Goal: Task Accomplishment & Management: Manage account settings

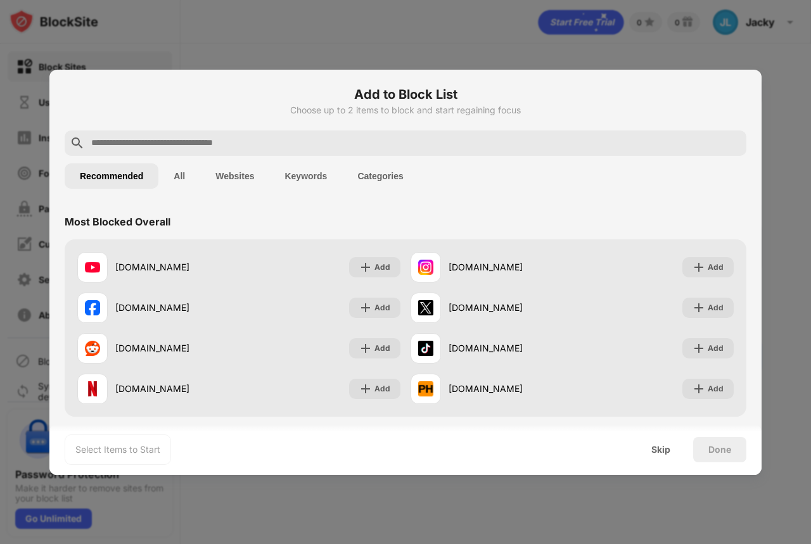
click at [266, 140] on input "text" at bounding box center [415, 143] width 651 height 15
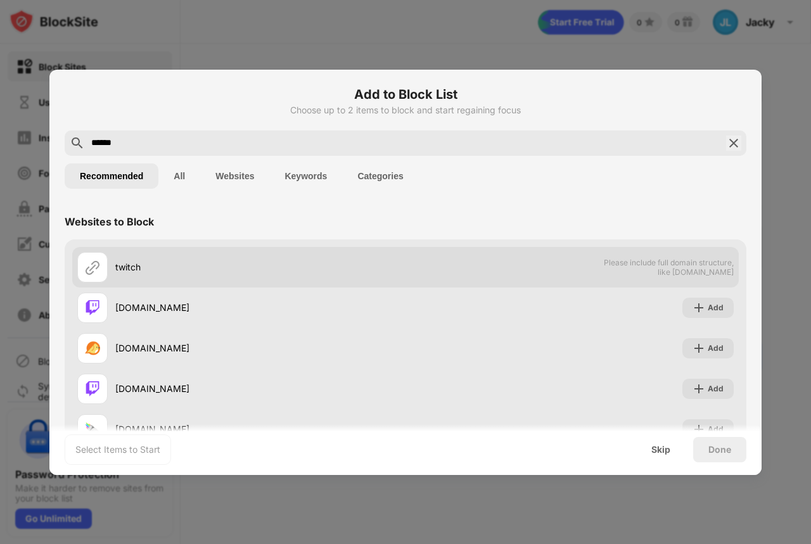
type input "******"
click at [685, 270] on span "Please include full domain structure, like [DOMAIN_NAME]" at bounding box center [668, 267] width 130 height 19
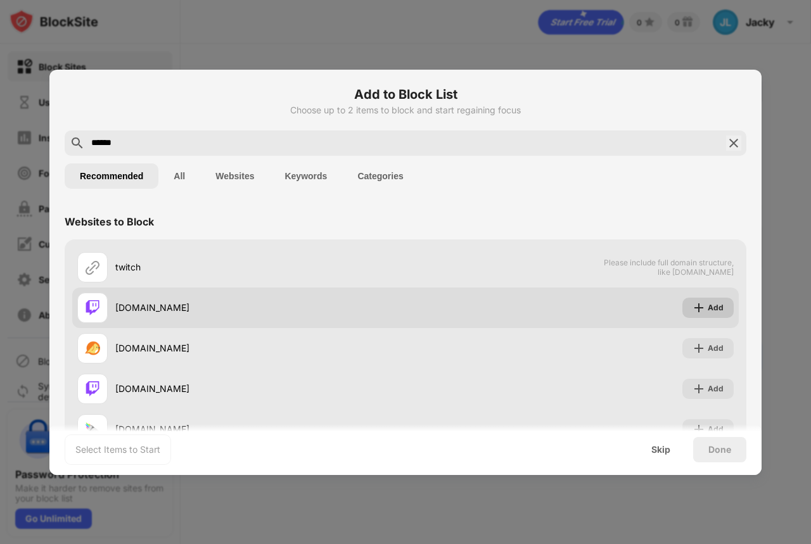
click at [699, 300] on div "Add" at bounding box center [707, 308] width 51 height 20
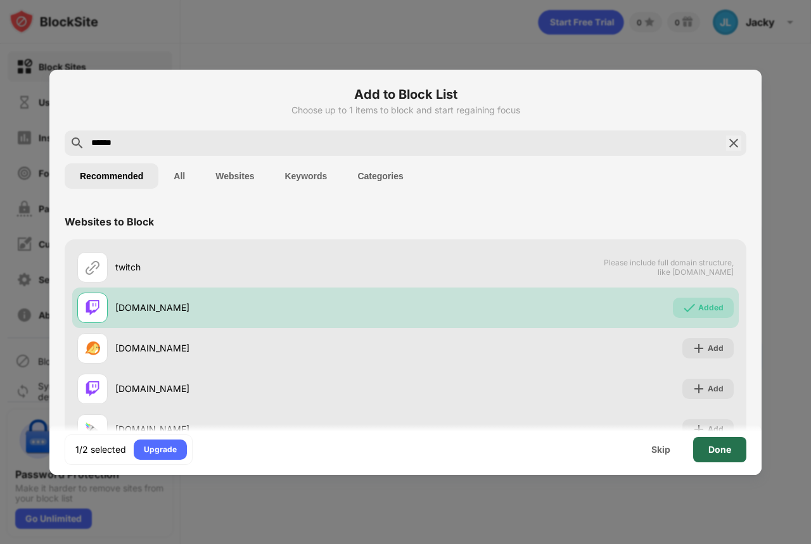
click at [721, 448] on div "Done" at bounding box center [719, 450] width 23 height 10
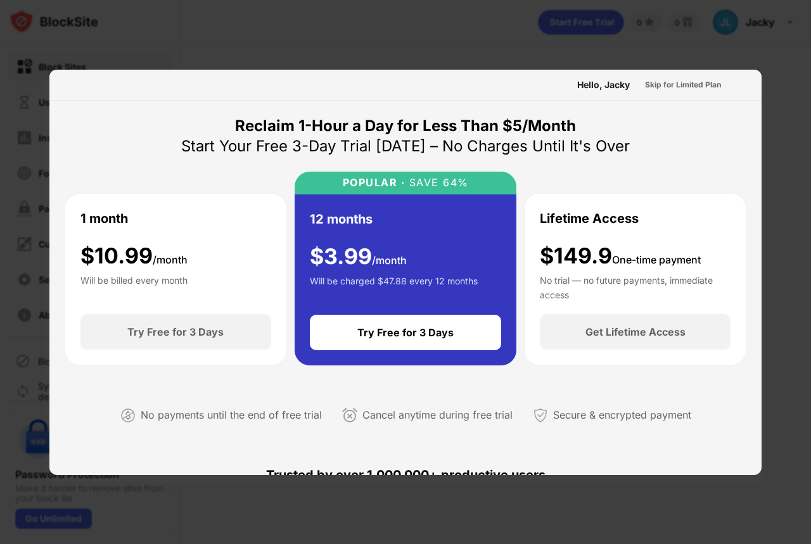
click at [758, 63] on div at bounding box center [405, 272] width 811 height 544
click at [757, 52] on div at bounding box center [405, 272] width 811 height 544
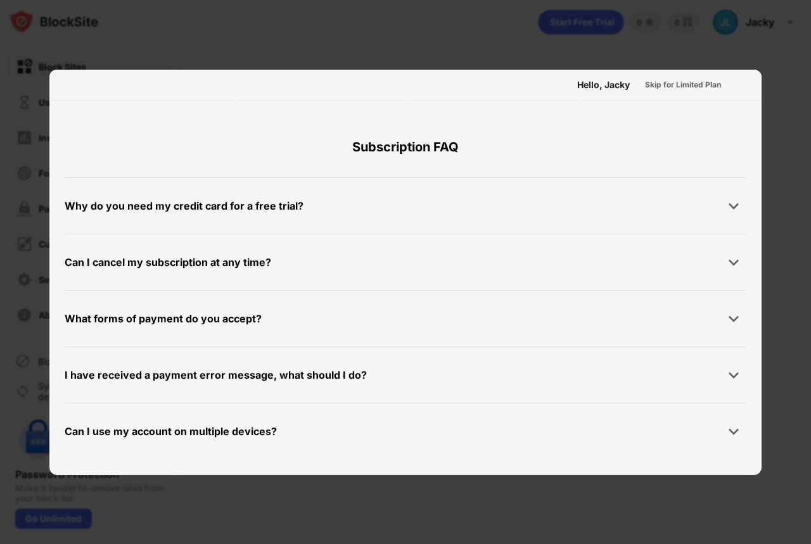
click at [690, 86] on div "Skip for Limited Plan" at bounding box center [683, 85] width 76 height 13
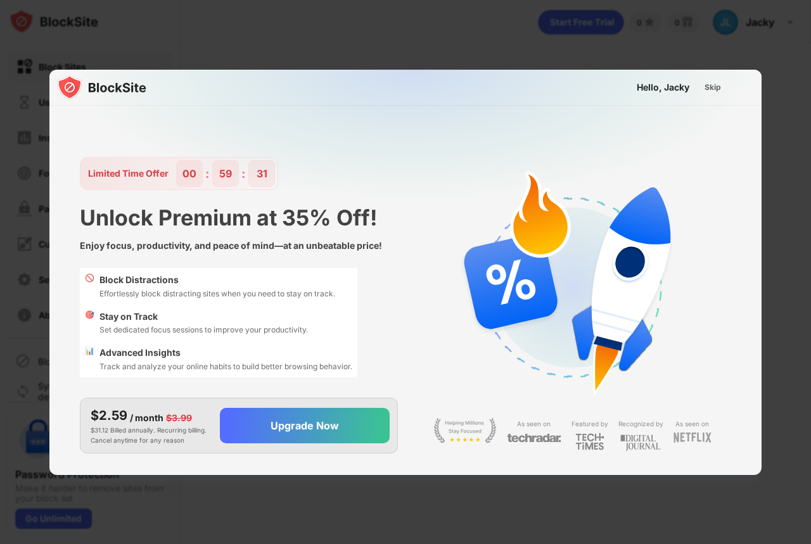
scroll to position [12, 0]
click at [704, 85] on div "Skip" at bounding box center [712, 87] width 16 height 13
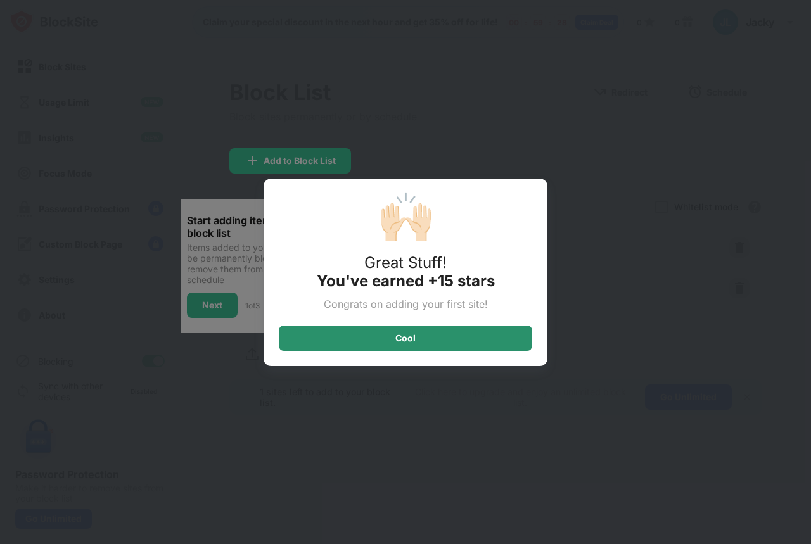
click at [441, 344] on div "Cool" at bounding box center [405, 337] width 253 height 25
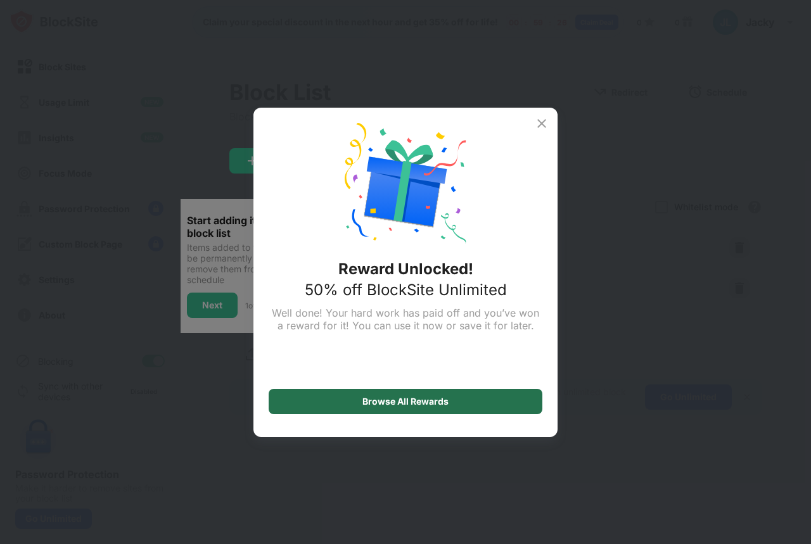
click at [450, 400] on div "Browse All Rewards" at bounding box center [405, 401] width 274 height 25
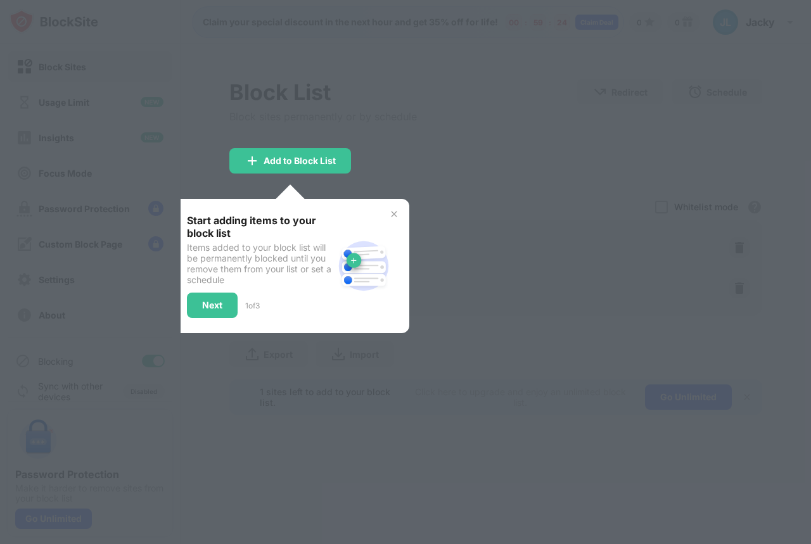
click at [400, 210] on div "Start adding items to your block list Items added to your block list will be pe…" at bounding box center [290, 266] width 237 height 134
click at [394, 213] on img at bounding box center [394, 214] width 10 height 10
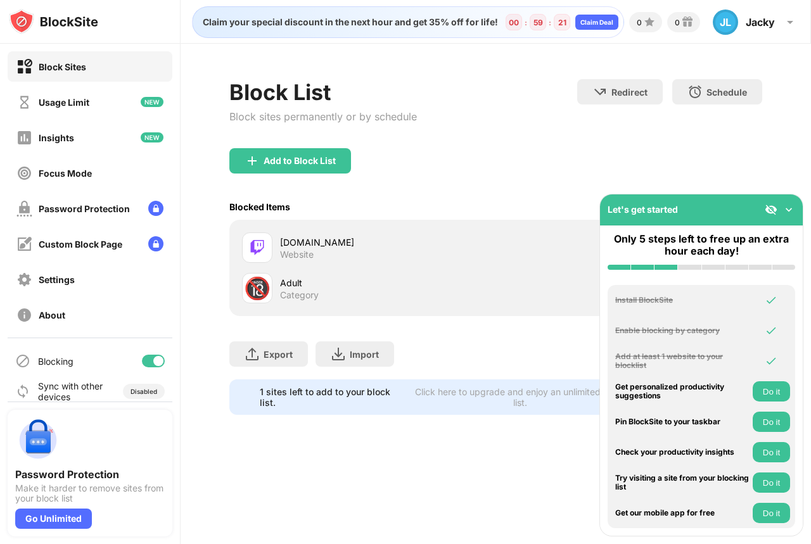
click at [760, 157] on div "Add to Block List" at bounding box center [495, 171] width 533 height 46
click at [623, 211] on div "Let's get started" at bounding box center [642, 209] width 70 height 11
click at [785, 211] on img at bounding box center [788, 209] width 13 height 13
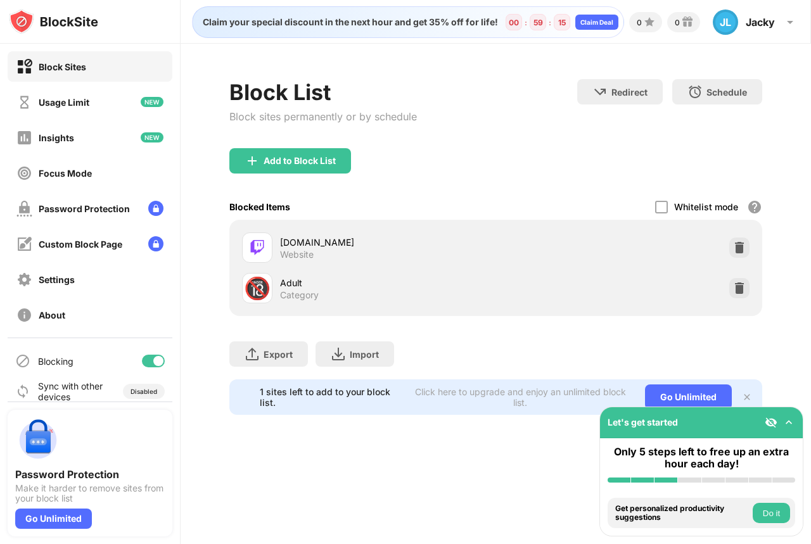
click at [766, 420] on img at bounding box center [770, 422] width 13 height 13
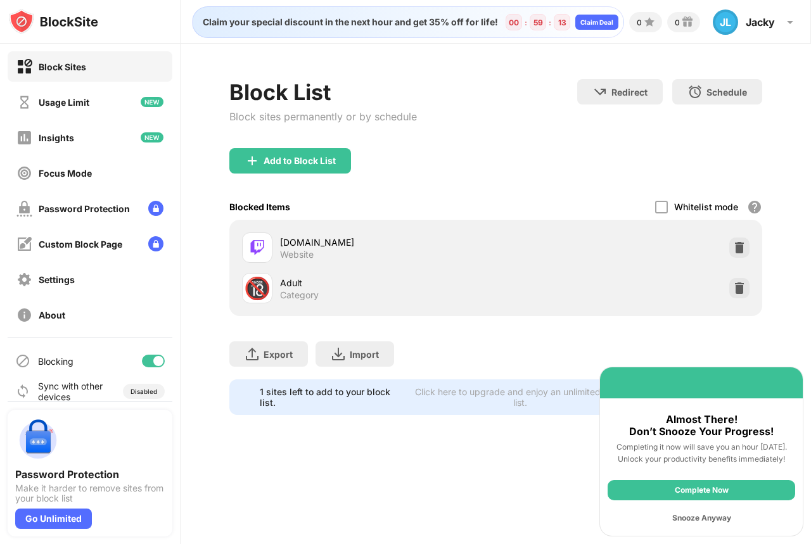
click at [701, 511] on div "Snooze Anyway" at bounding box center [700, 518] width 187 height 20
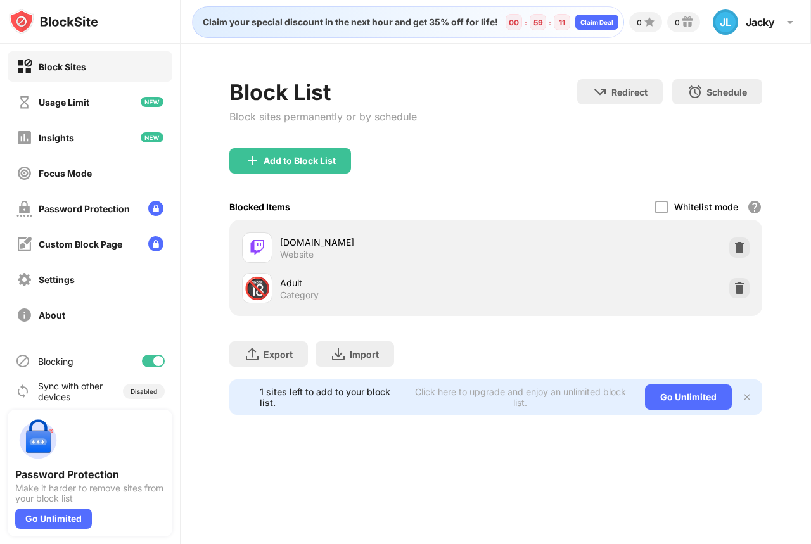
click at [749, 402] on div "1 sites left to add to your block list. Click here to upgrade and enjoy an unli…" at bounding box center [495, 396] width 533 height 35
click at [751, 395] on img at bounding box center [747, 397] width 10 height 10
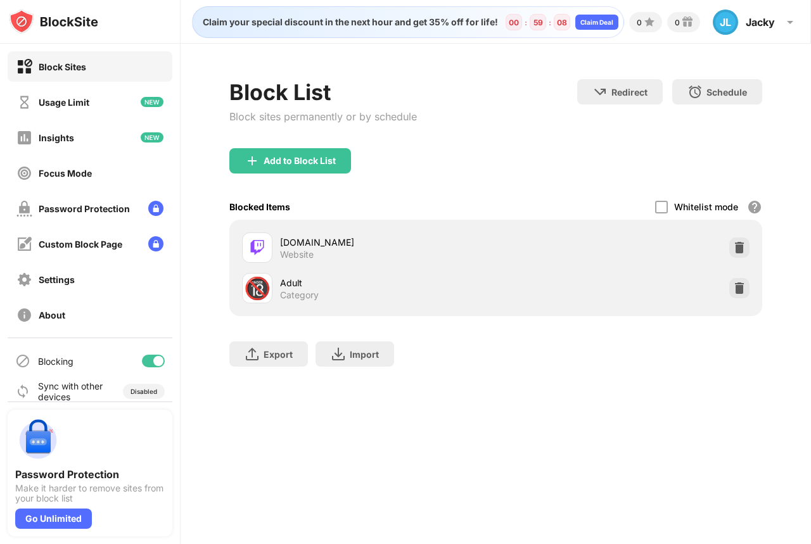
click at [484, 152] on div "Add to Block List" at bounding box center [495, 171] width 533 height 46
drag, startPoint x: 427, startPoint y: 122, endPoint x: 326, endPoint y: 125, distance: 101.3
click at [317, 116] on div "Block List Block sites permanently or by schedule Redirect Choose a site to be …" at bounding box center [495, 113] width 533 height 69
click at [353, 130] on div "Block List Block sites permanently or by schedule" at bounding box center [322, 113] width 187 height 69
